Goal: Transaction & Acquisition: Purchase product/service

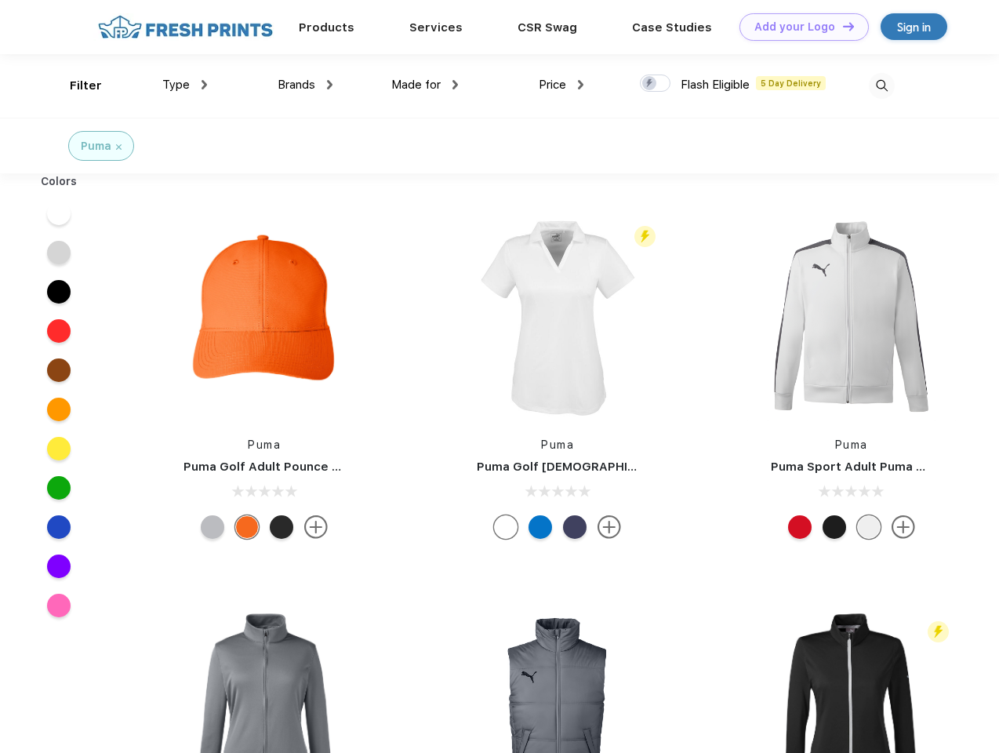
scroll to position [1, 0]
click at [798, 27] on link "Add your Logo Design Tool" at bounding box center [804, 26] width 129 height 27
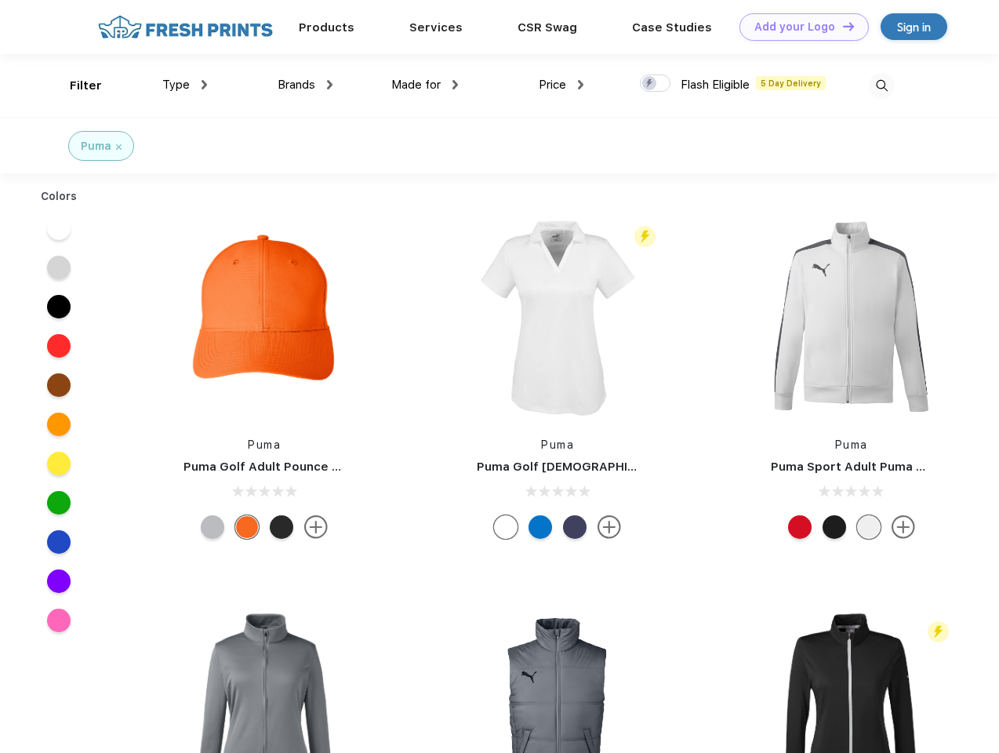
click at [0, 0] on div "Design Tool" at bounding box center [0, 0] width 0 height 0
click at [842, 26] on link "Add your Logo Design Tool" at bounding box center [804, 26] width 129 height 27
click at [75, 85] on div "Filter" at bounding box center [86, 86] width 32 height 18
click at [185, 85] on span "Type" at bounding box center [175, 85] width 27 height 14
click at [305, 85] on span "Brands" at bounding box center [297, 85] width 38 height 14
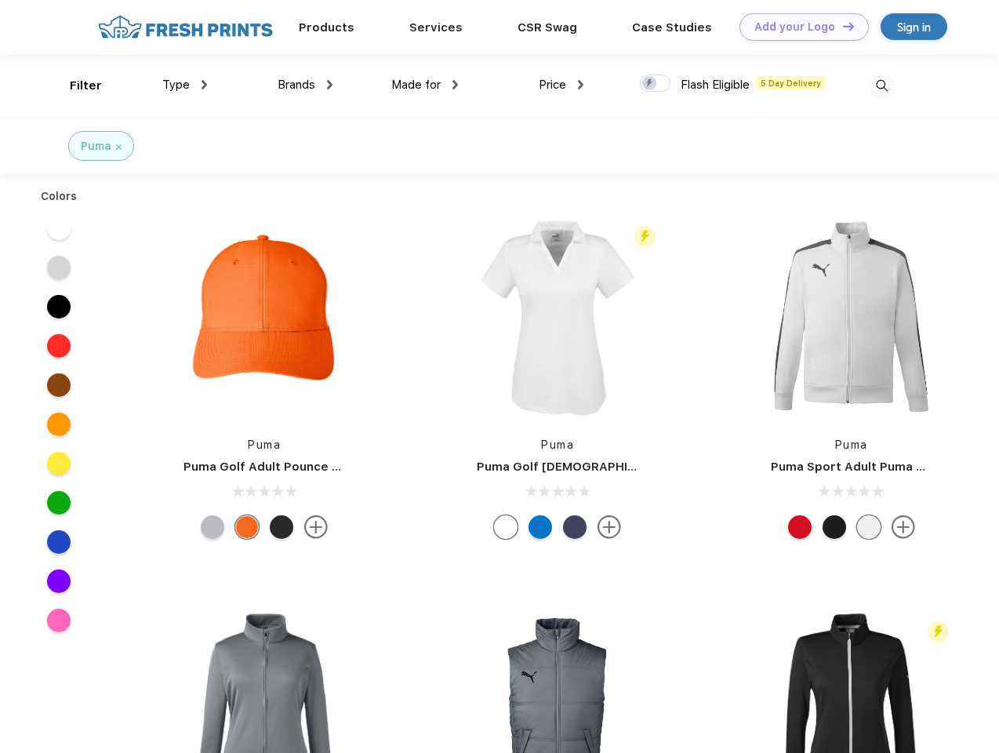
click at [425, 85] on span "Made for" at bounding box center [415, 85] width 49 height 14
click at [562, 85] on span "Price" at bounding box center [552, 85] width 27 height 14
click at [656, 84] on div at bounding box center [655, 83] width 31 height 17
click at [650, 84] on input "checkbox" at bounding box center [645, 79] width 10 height 10
click at [882, 85] on img at bounding box center [882, 86] width 26 height 26
